Goal: Transaction & Acquisition: Purchase product/service

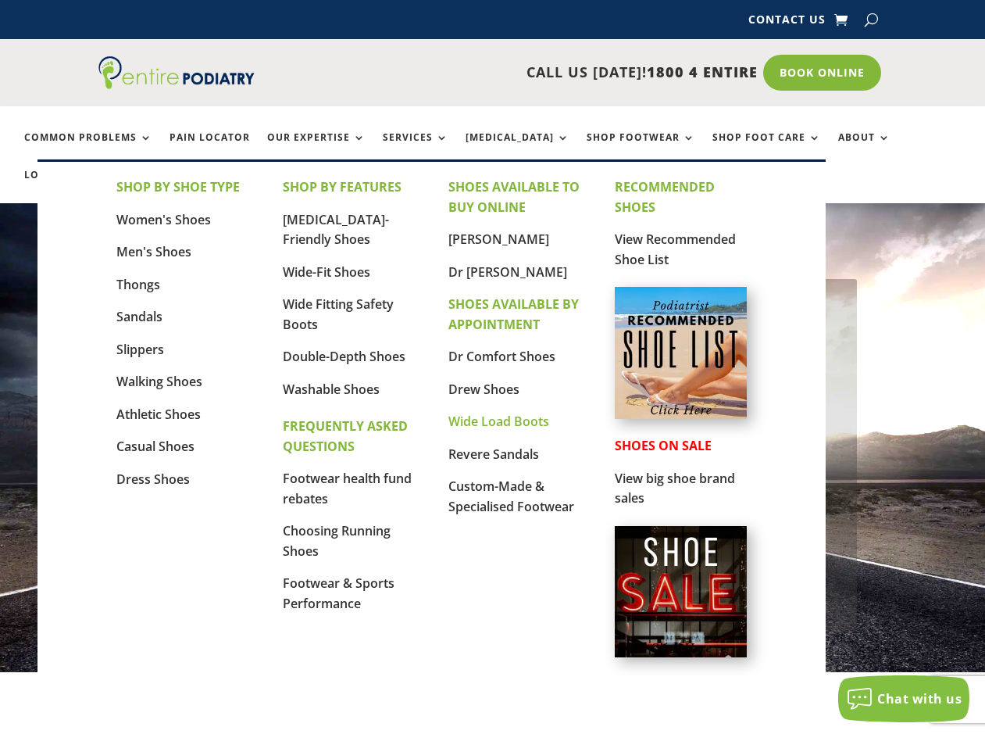
click at [515, 414] on link "Wide Load Boots" at bounding box center [499, 421] width 101 height 17
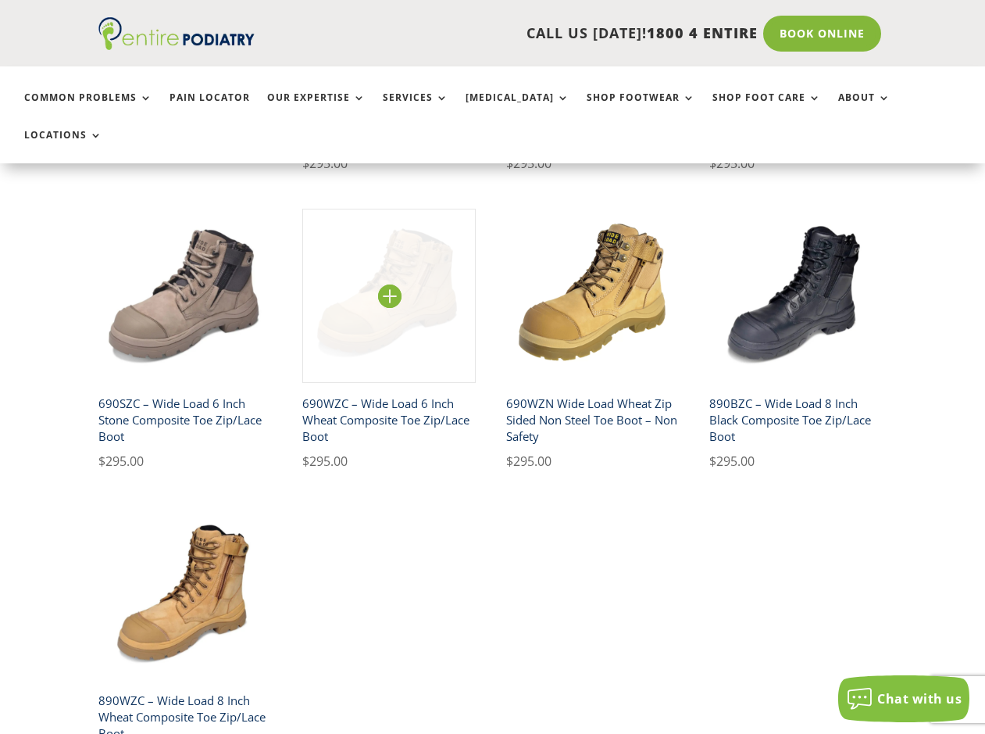
click at [413, 227] on img at bounding box center [388, 295] width 173 height 173
